Goal: Task Accomplishment & Management: Manage account settings

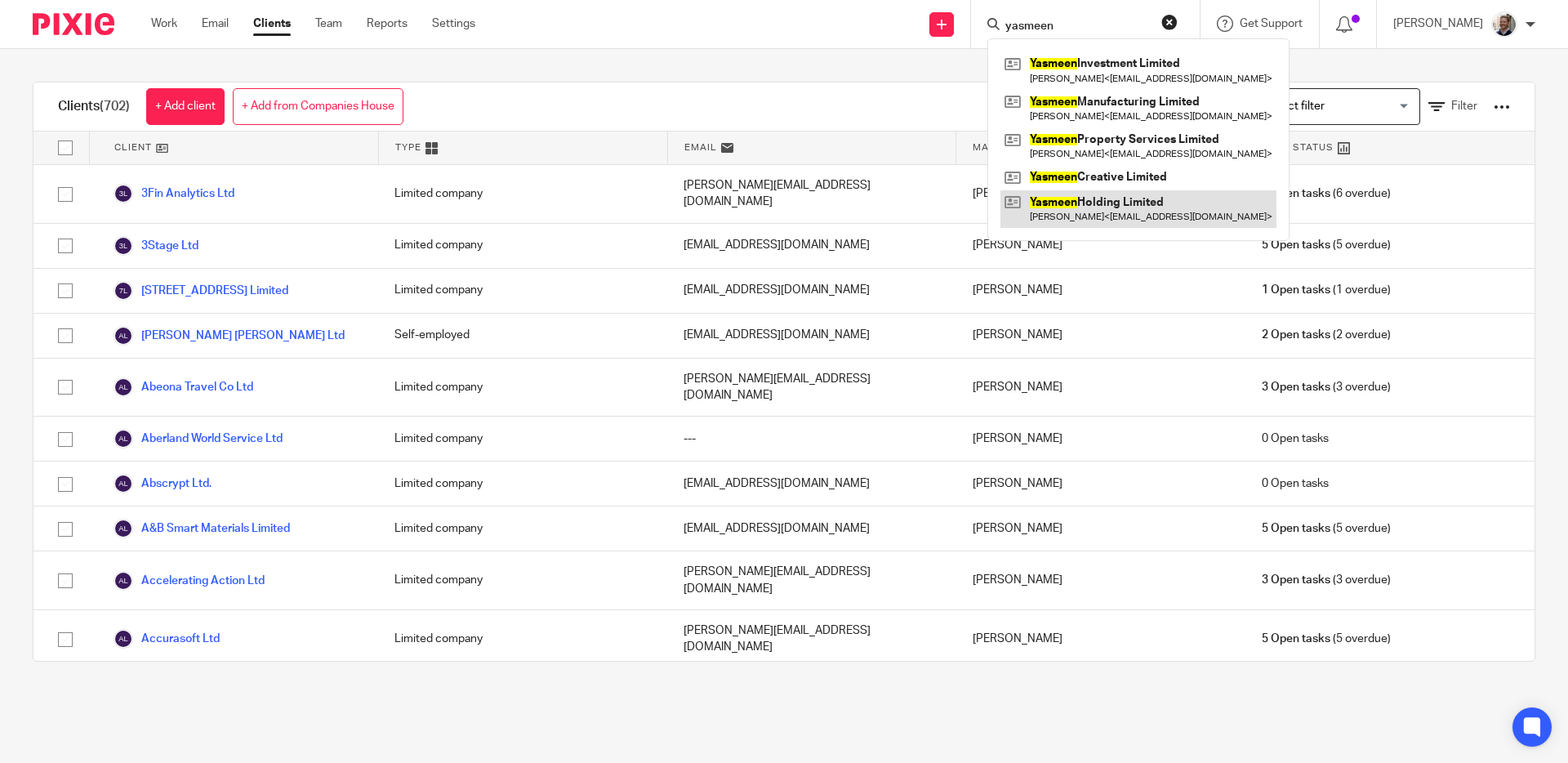
type input "yasmeen"
click at [1088, 207] on link at bounding box center [1138, 209] width 276 height 37
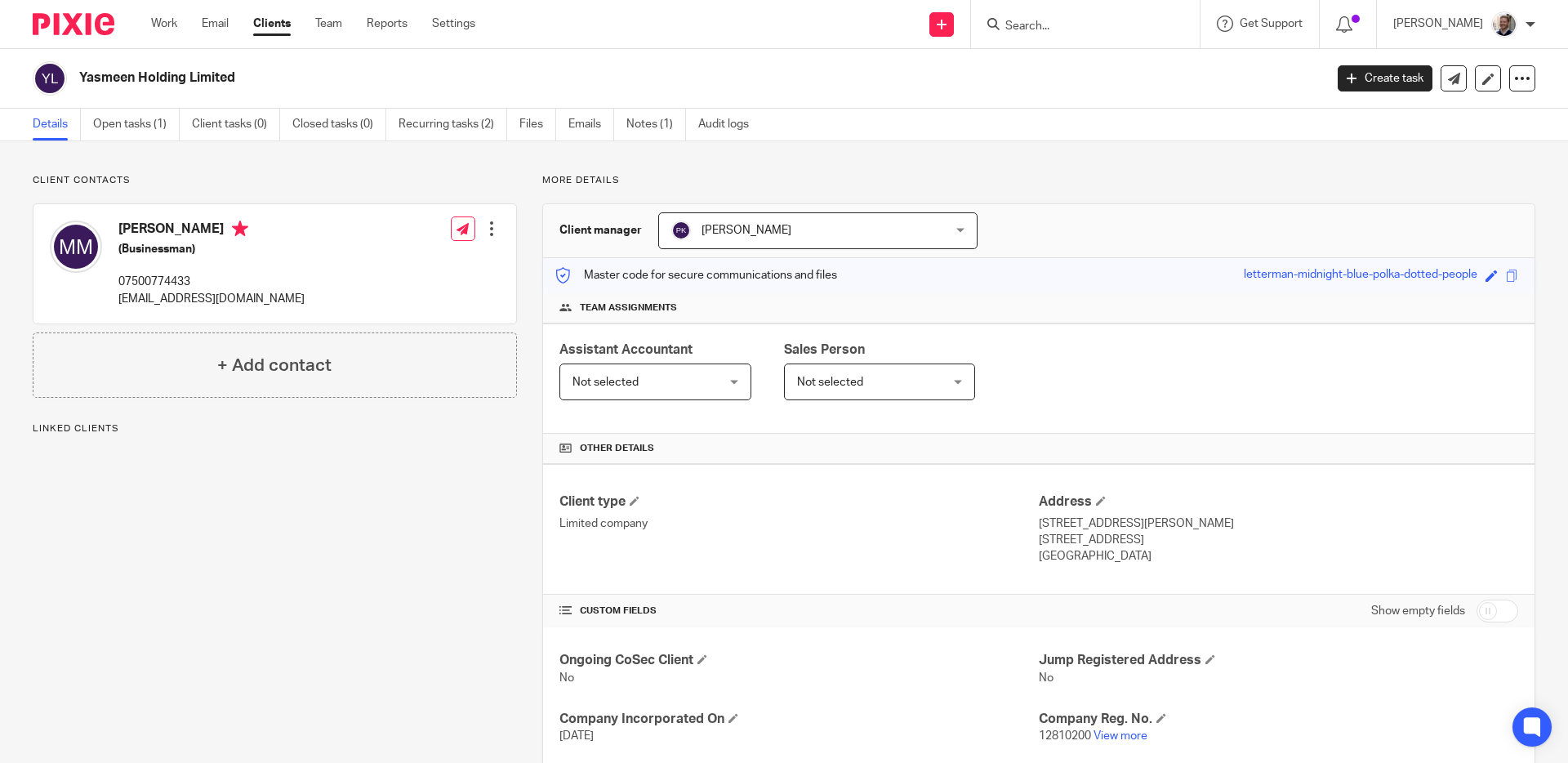
click at [454, 76] on h2 "Yasmeen Holding Limited" at bounding box center [573, 78] width 987 height 18
click at [1514, 76] on icon at bounding box center [1522, 78] width 17 height 17
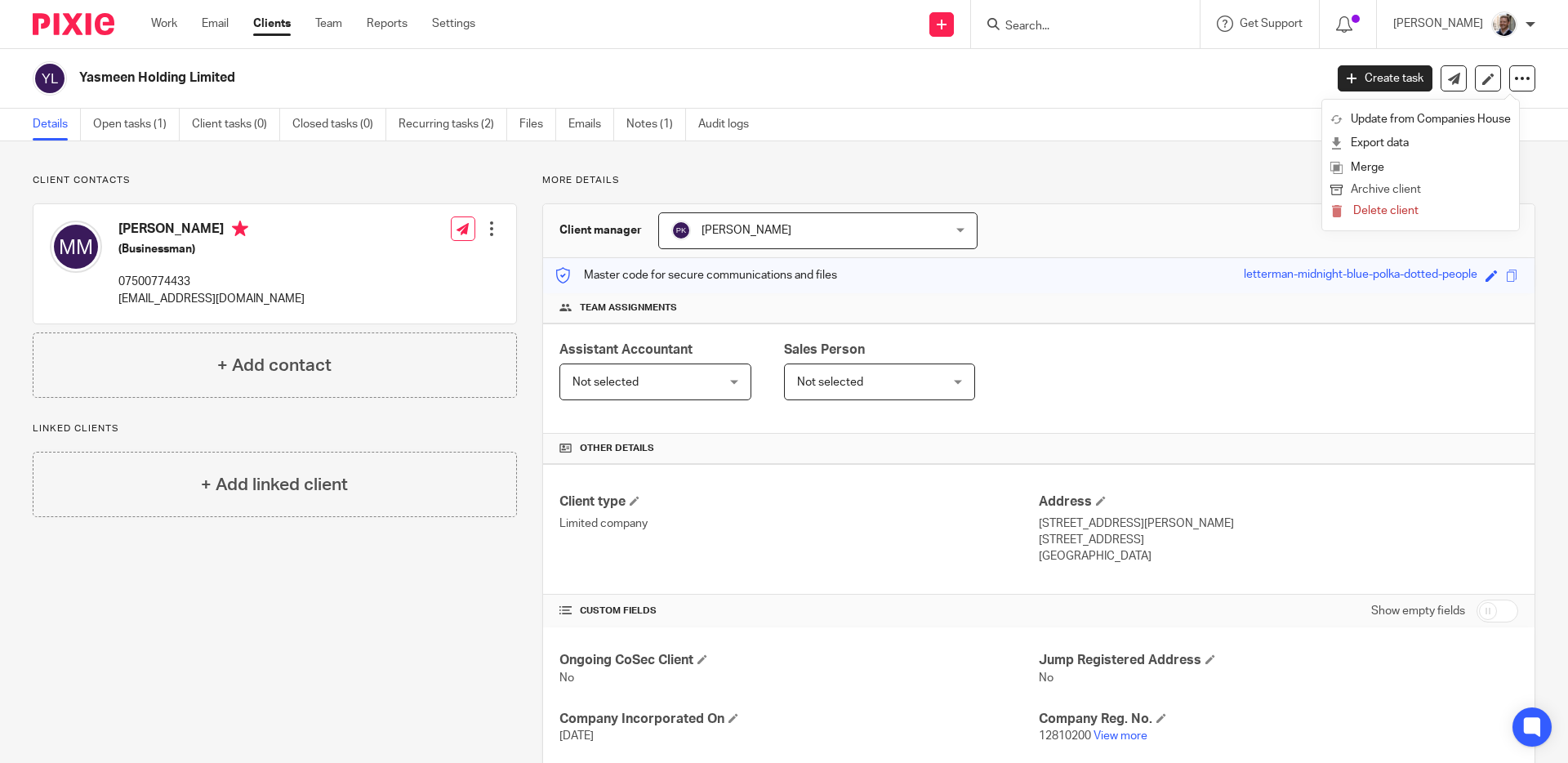
click at [1394, 193] on button "Archive client" at bounding box center [1420, 190] width 180 height 22
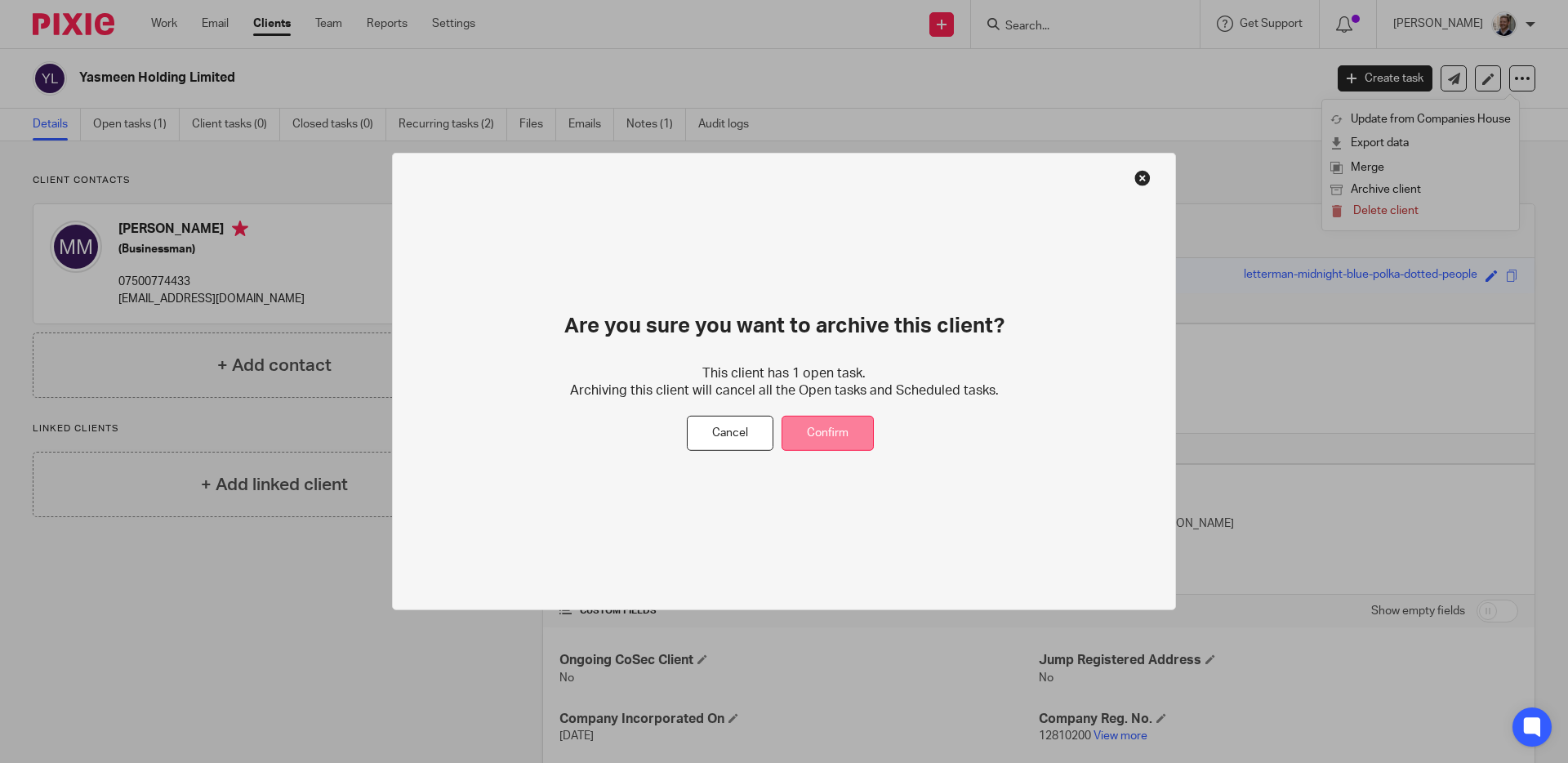
click at [833, 430] on button "Confirm" at bounding box center [828, 433] width 92 height 35
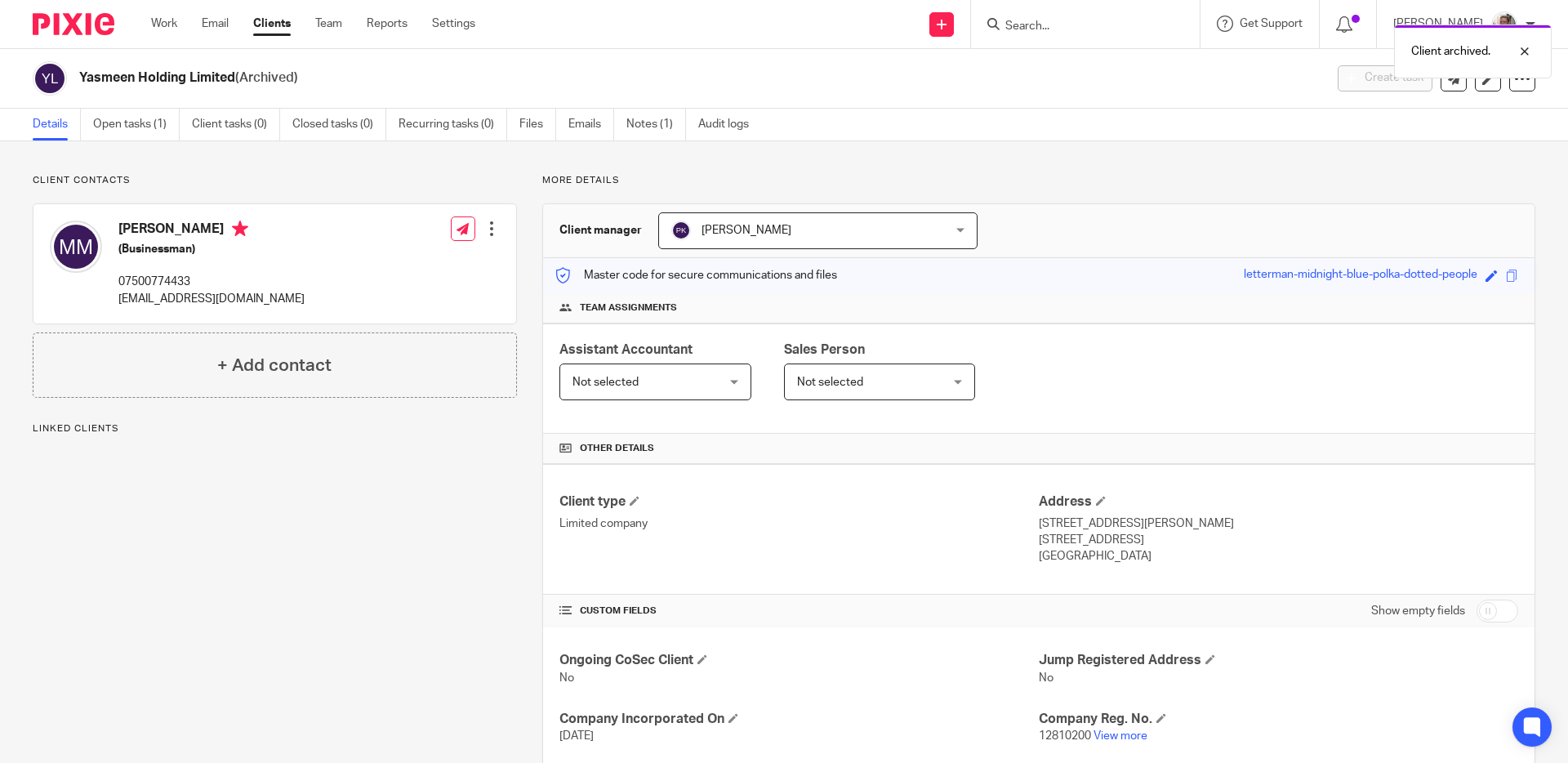
click at [523, 165] on div "Client contacts [PERSON_NAME] (Businessman) 07500774433 [EMAIL_ADDRESS][DOMAIN_…" at bounding box center [784, 559] width 1568 height 837
click at [727, 68] on div "Yasmeen Holding Limited (Archived)" at bounding box center [672, 78] width 1280 height 34
click at [1117, 24] on input "Search" at bounding box center [1077, 26] width 147 height 15
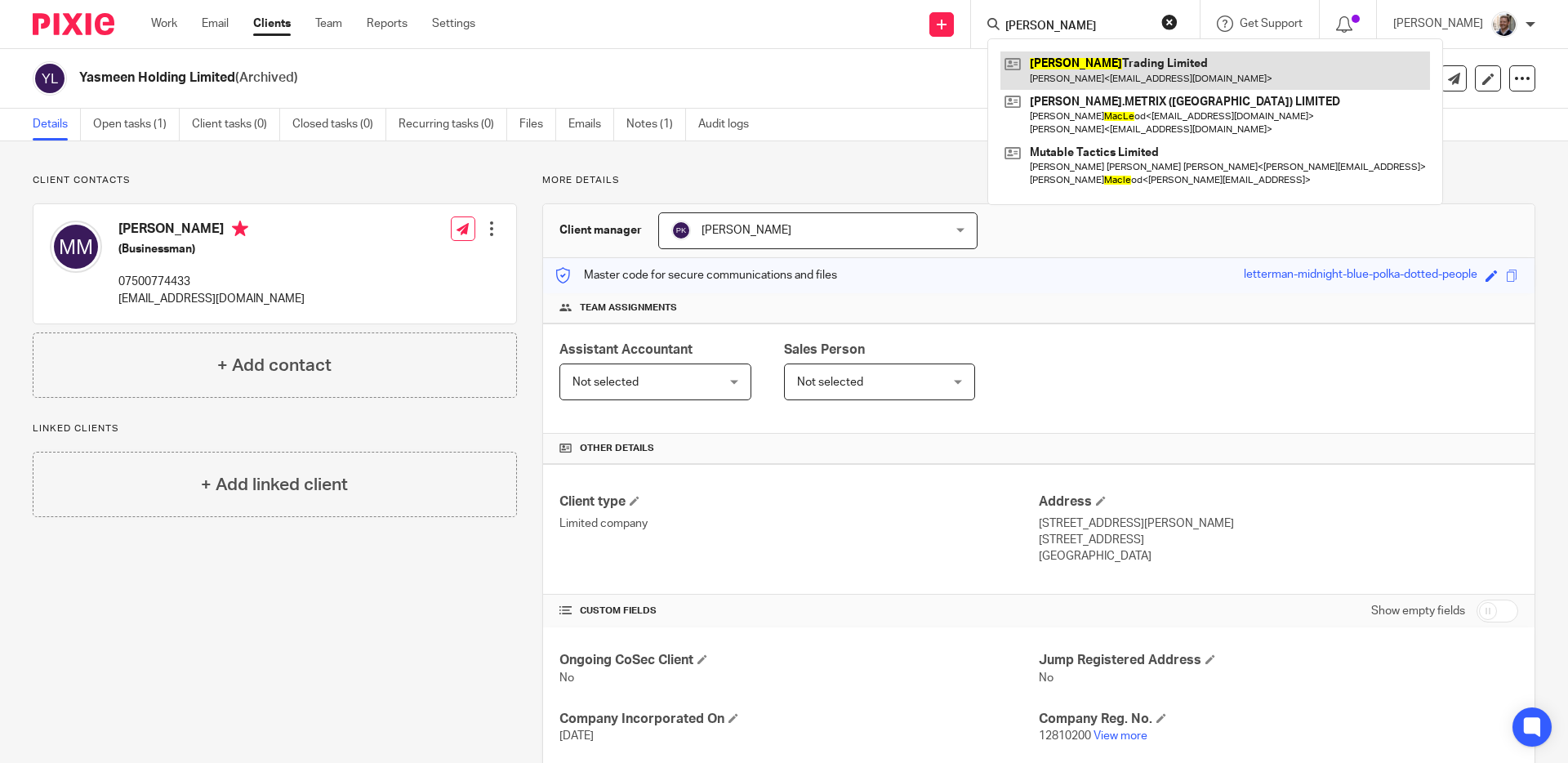
type input "mable"
click at [1073, 81] on link at bounding box center [1214, 71] width 430 height 37
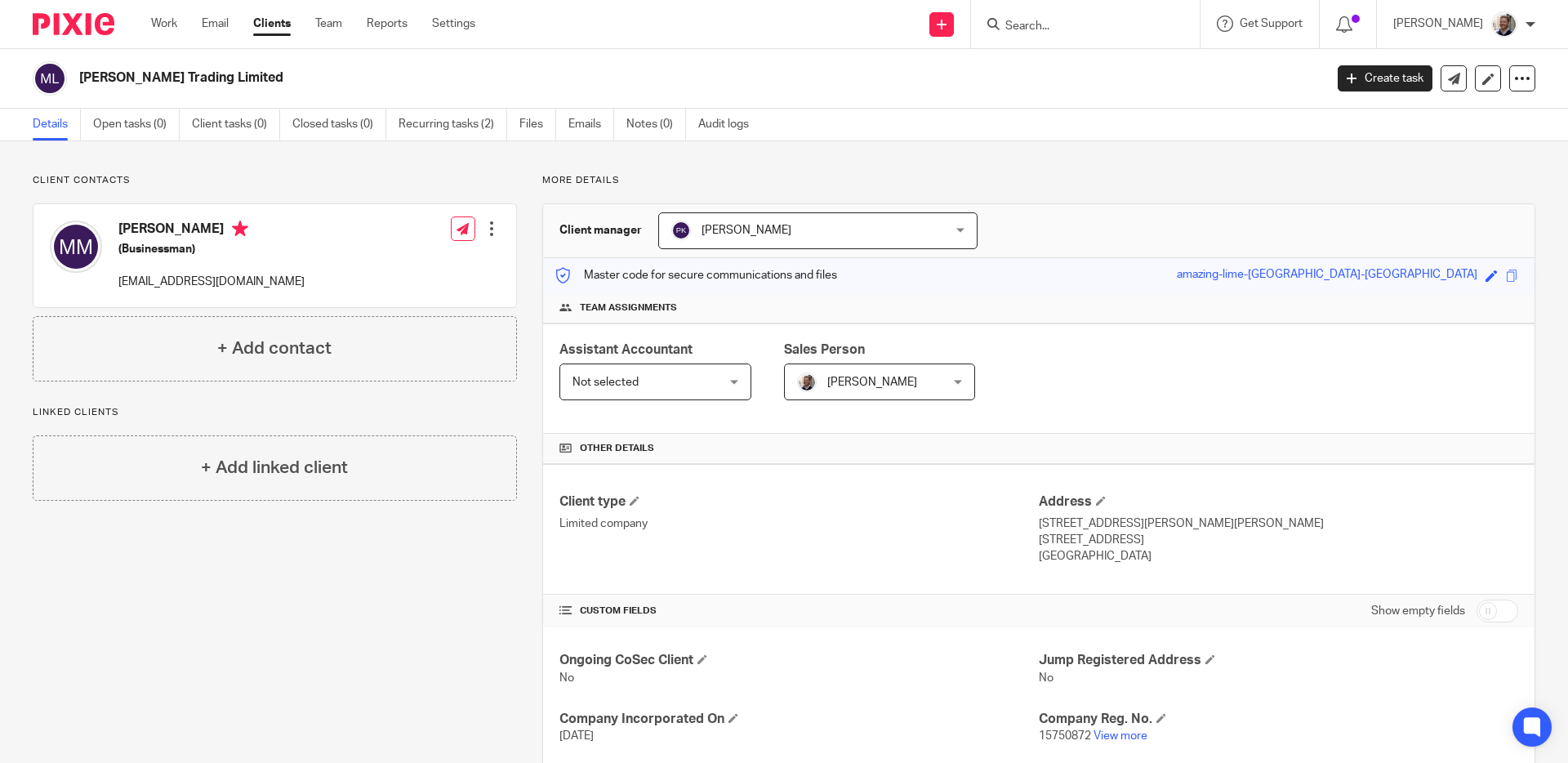
drag, startPoint x: 845, startPoint y: 76, endPoint x: 1024, endPoint y: 62, distance: 179.5
click at [845, 76] on h2 "[PERSON_NAME] Trading Limited" at bounding box center [573, 78] width 987 height 18
click at [882, 4] on div "Send new email Create task Add client Get Support Contact Support Help Document…" at bounding box center [1033, 24] width 1069 height 48
drag, startPoint x: 1110, startPoint y: 12, endPoint x: 889, endPoint y: 24, distance: 221.3
click at [1110, 12] on div at bounding box center [1084, 24] width 228 height 48
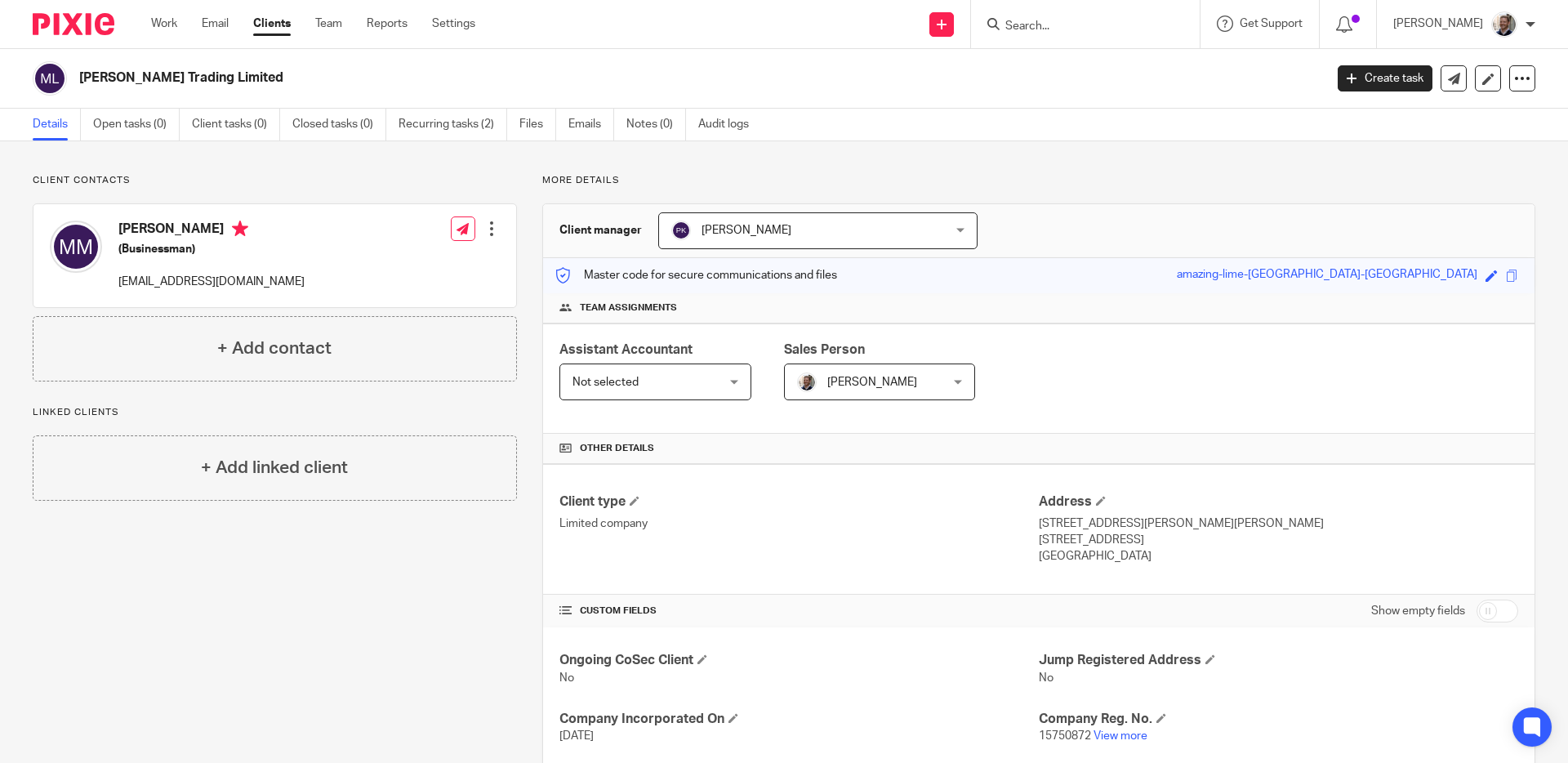
drag, startPoint x: 872, startPoint y: 20, endPoint x: 893, endPoint y: 23, distance: 21.2
click at [872, 20] on div "Send new email Create task Add client Get Support Contact Support Help Document…" at bounding box center [1033, 24] width 1069 height 48
drag, startPoint x: 1105, startPoint y: 27, endPoint x: 961, endPoint y: 42, distance: 144.8
click at [1105, 27] on input "Search" at bounding box center [1077, 26] width 147 height 15
click at [910, 76] on h2 "[PERSON_NAME] Trading Limited" at bounding box center [573, 78] width 987 height 18
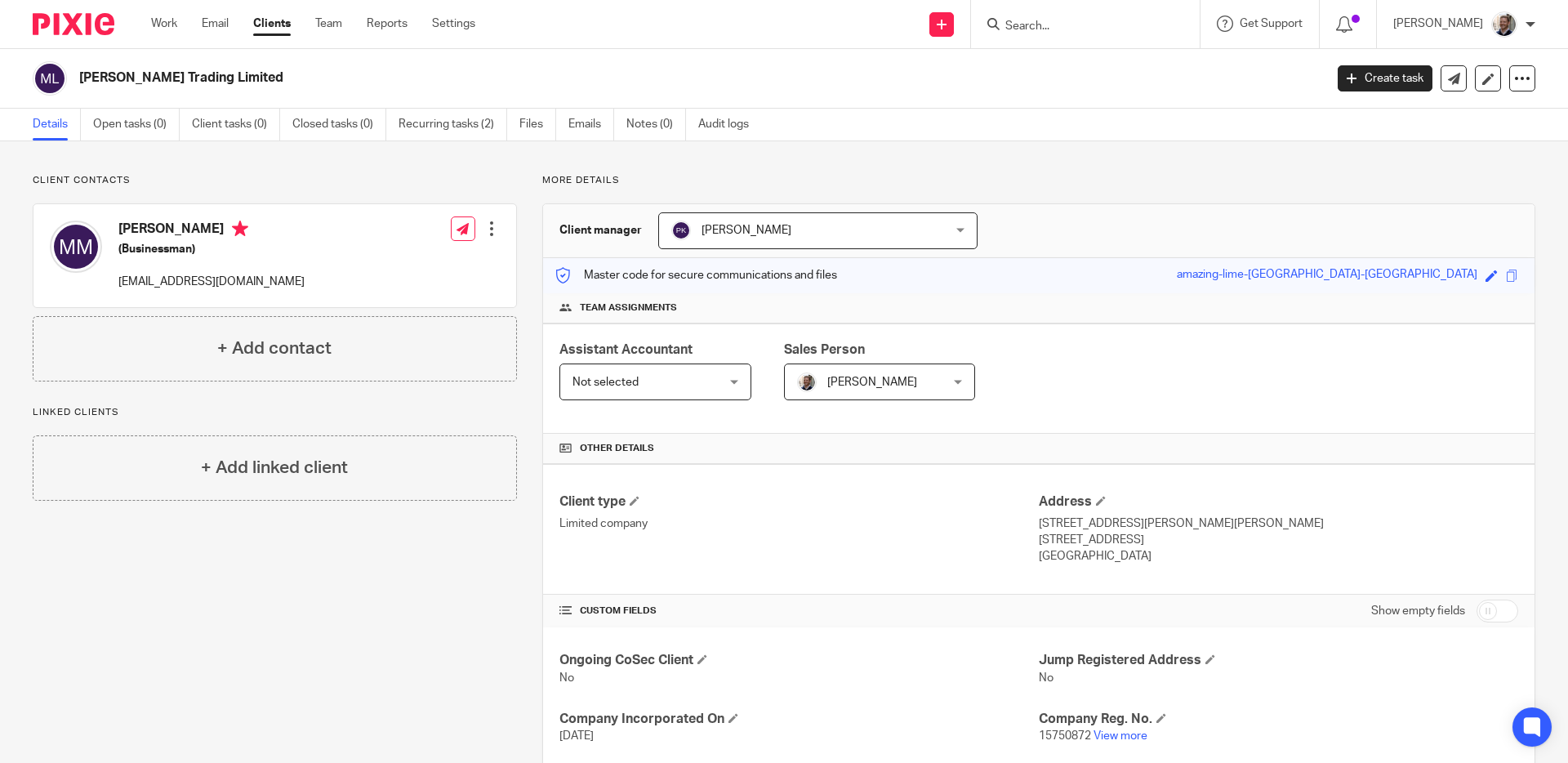
click at [862, 19] on div "Send new email Create task Add client Get Support Contact Support Help Document…" at bounding box center [1033, 24] width 1069 height 48
click at [1105, 22] on input "Search" at bounding box center [1077, 26] width 147 height 15
drag, startPoint x: 1015, startPoint y: 77, endPoint x: 893, endPoint y: 36, distance: 128.7
click at [1014, 77] on h2 "[PERSON_NAME] Trading Limited" at bounding box center [573, 78] width 987 height 18
drag, startPoint x: 887, startPoint y: 22, endPoint x: 936, endPoint y: 36, distance: 51.0
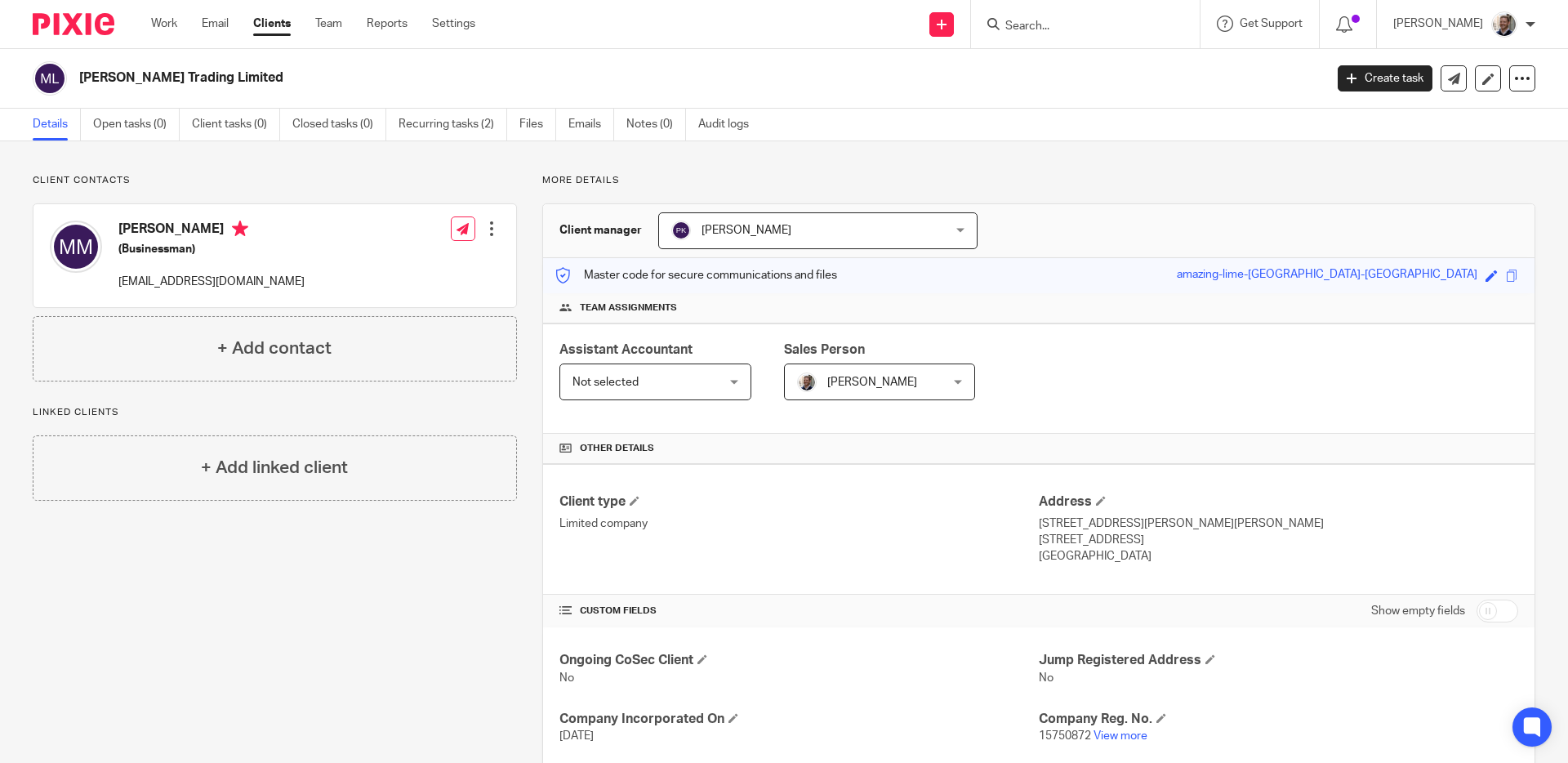
click at [887, 22] on div "Send new email Create task Add client Get Support Contact Support Help Document…" at bounding box center [1033, 24] width 1069 height 48
click at [1049, 30] on input "Search" at bounding box center [1077, 26] width 147 height 15
drag, startPoint x: 1035, startPoint y: 72, endPoint x: 869, endPoint y: 39, distance: 169.2
click at [1032, 72] on h2 "[PERSON_NAME] Trading Limited" at bounding box center [573, 78] width 987 height 18
drag, startPoint x: 868, startPoint y: 35, endPoint x: 1109, endPoint y: 33, distance: 241.0
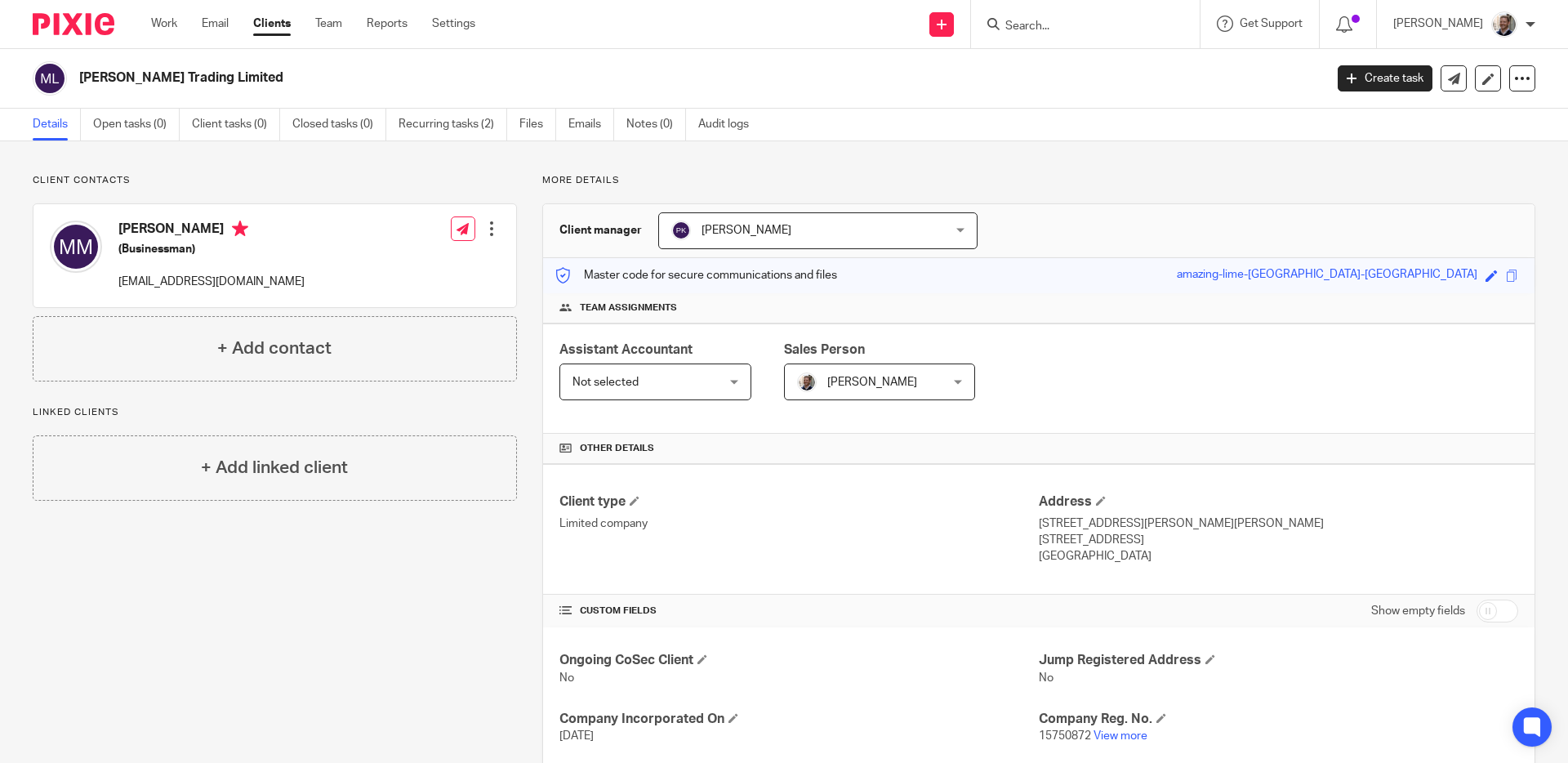
click at [868, 35] on div "Send new email Create task Add client Get Support Contact Support Help Document…" at bounding box center [1033, 24] width 1069 height 48
click at [1114, 30] on input "Search" at bounding box center [1077, 26] width 147 height 15
click at [1099, 72] on div "[PERSON_NAME] Trading Limited" at bounding box center [696, 78] width 1234 height 18
click at [847, 18] on div "Send new email Create task Add client Get Support Contact Support Help Document…" at bounding box center [1033, 24] width 1069 height 48
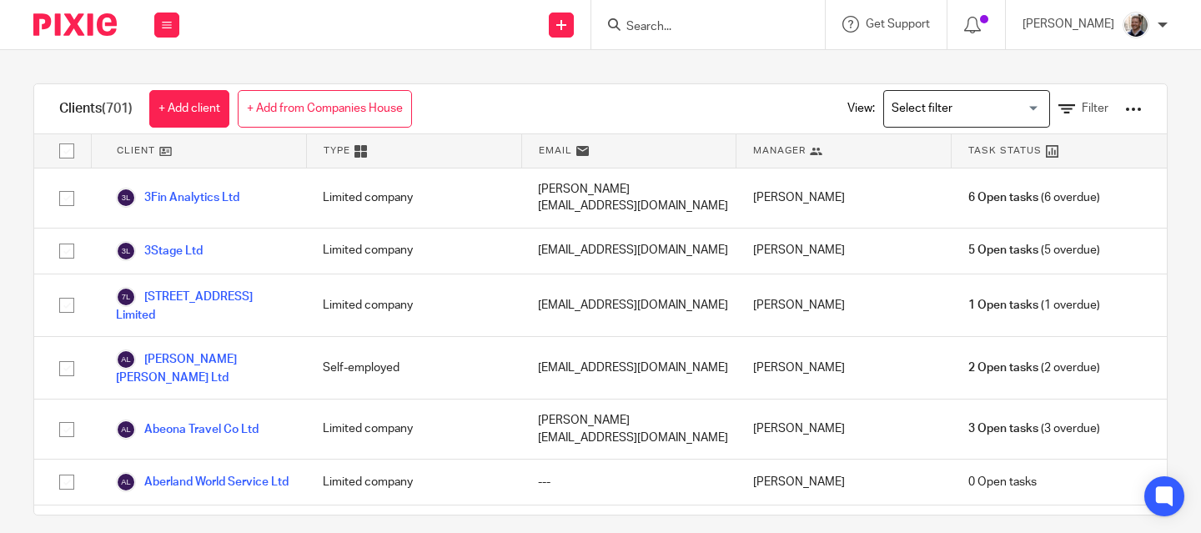
click at [757, 28] on input "Search" at bounding box center [700, 27] width 150 height 15
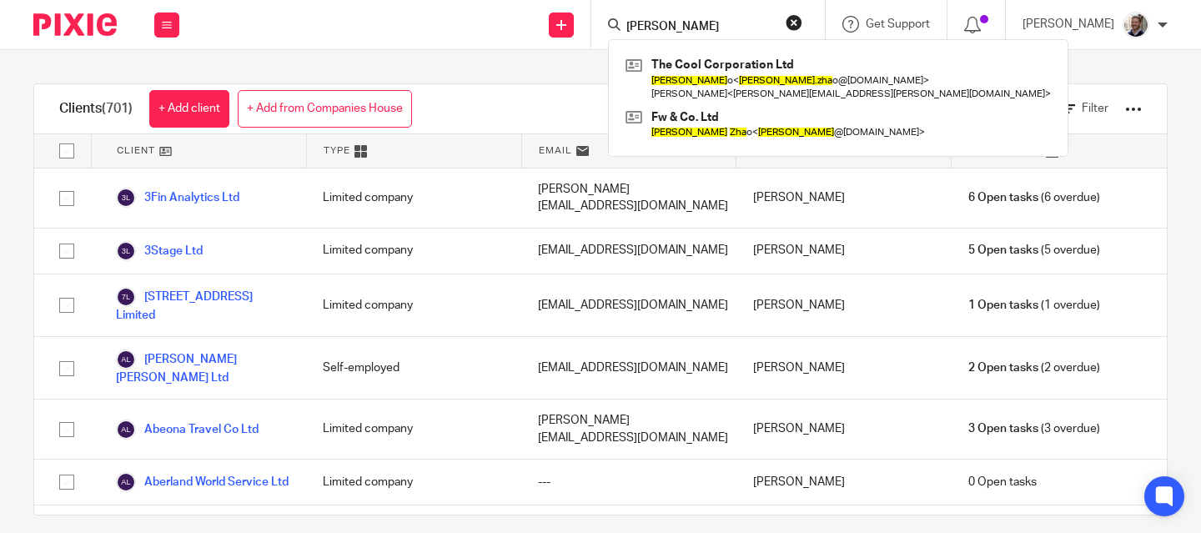
type input "[PERSON_NAME]"
